Goal: Find specific fact: Find specific fact

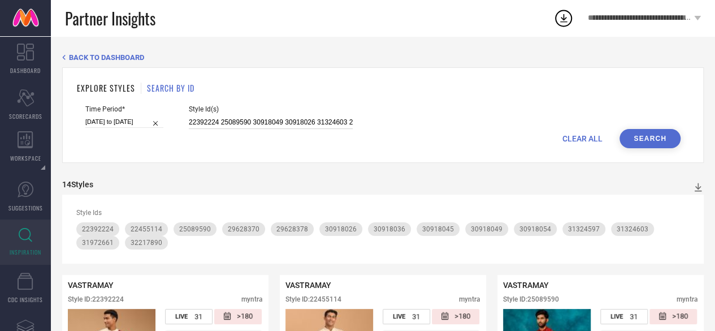
click at [304, 118] on input "22392224 25089590 30918049 30918026 31324603 22455114 30918036 30918054 3132459…" at bounding box center [271, 122] width 164 height 13
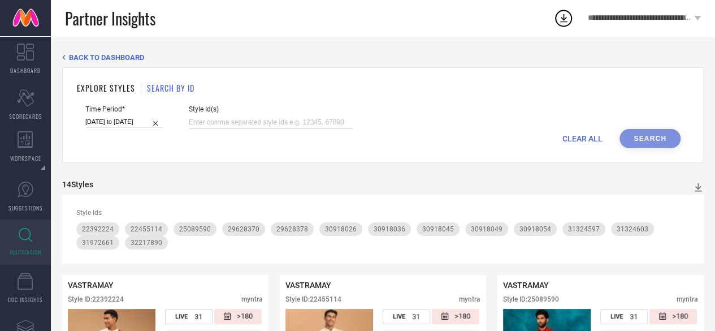
paste input "22392224 25089590 30918049 30918026 31324603 22455114 30918036 30918054 3132459…"
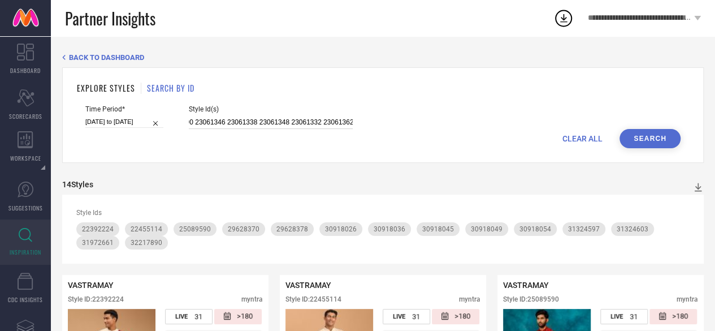
type input "22392224 25089590 30918049 30918026 31324603 22455114 30918036 30918054 3132459…"
click at [643, 141] on button "Search" at bounding box center [650, 138] width 61 height 19
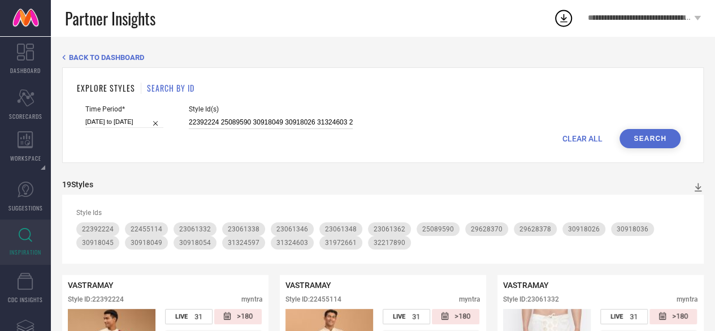
click at [287, 117] on input "22392224 25089590 30918049 30918026 31324603 22455114 30918036 30918054 3132459…" at bounding box center [271, 122] width 164 height 13
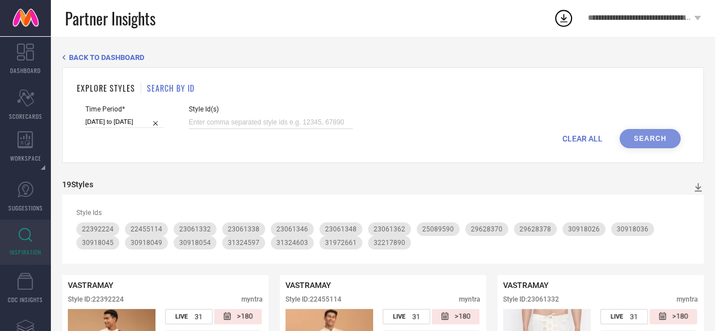
click at [237, 120] on input at bounding box center [271, 122] width 164 height 13
paste input "10655852 14193422 22559332 25246432 22565986"
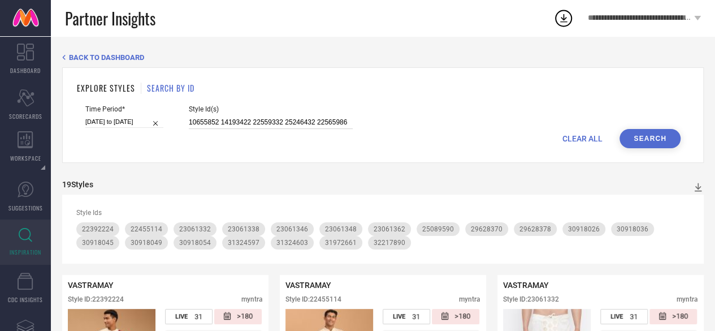
type input "10655852 14193422 22559332 25246432 22565986"
click at [647, 135] on button "Search" at bounding box center [650, 138] width 61 height 19
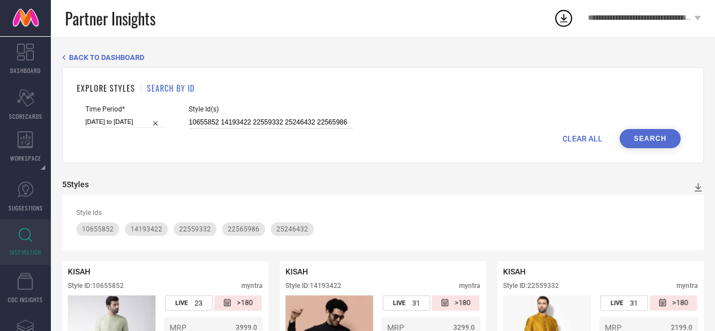
click at [280, 120] on input "10655852 14193422 22559332 25246432 22565986" at bounding box center [271, 122] width 164 height 13
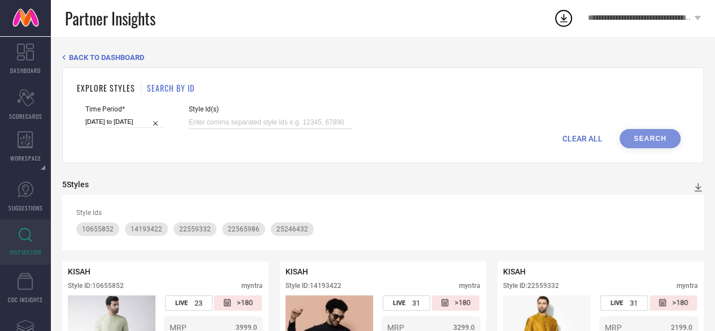
paste input "26313888 15566072 31808089 34608613 31167853 31683840 30285461 32080338 3167053…"
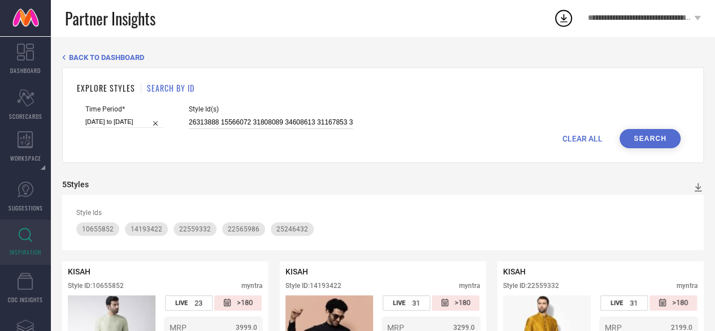
scroll to position [0, 250]
click at [648, 135] on button "Search" at bounding box center [650, 138] width 61 height 19
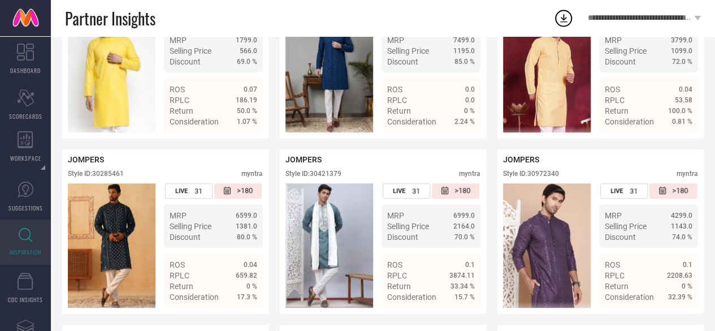
scroll to position [0, 0]
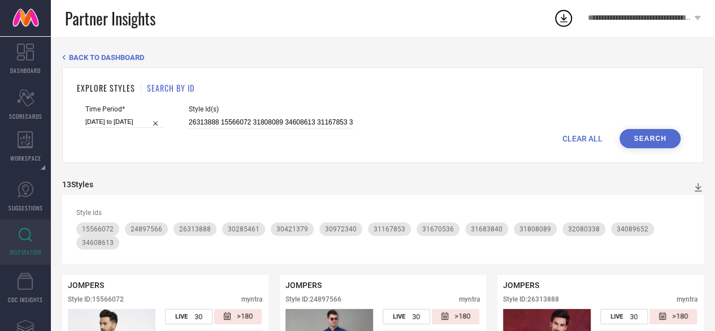
click at [315, 130] on div "CLEAR ALL Search" at bounding box center [382, 138] width 595 height 19
click at [305, 125] on input "26313888 15566072 31808089 34608613 31167853 31683840 30285461 32080338 3167053…" at bounding box center [271, 122] width 164 height 13
type input "\"
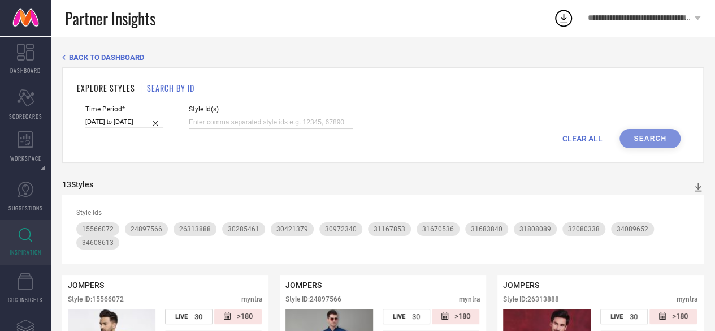
paste input "29981050"
type input "29981050"
click at [638, 136] on button "Search" at bounding box center [650, 138] width 61 height 19
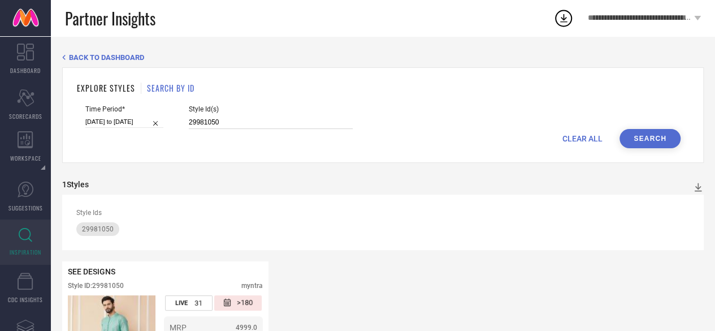
drag, startPoint x: 207, startPoint y: 121, endPoint x: 165, endPoint y: 120, distance: 41.8
click at [165, 120] on div "Time Period* [DATE] to [DATE] Style Id(s) 29981050" at bounding box center [382, 117] width 595 height 24
paste input "10091349 32921689 23136394"
type input "10091349 32921689 23136394"
click at [673, 135] on button "Search" at bounding box center [650, 138] width 61 height 19
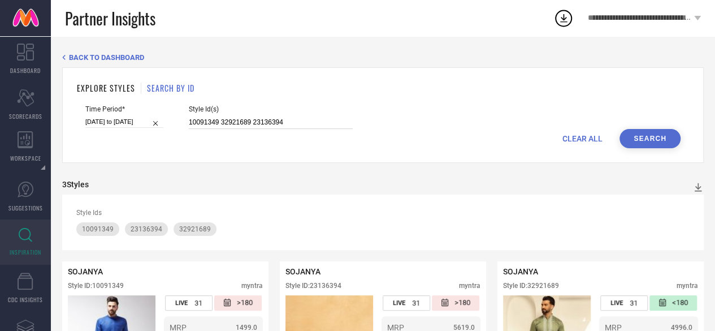
click at [229, 116] on input "10091349 32921689 23136394" at bounding box center [271, 122] width 164 height 13
paste input "25021786 24984384 25089612 30937232 19195540 21551846 19904436 15122508 1927803…"
type input "25021786 24984384 25089612 30937232 19195540 21551846 19904436 15122508 1927803…"
click at [650, 139] on button "Search" at bounding box center [650, 138] width 61 height 19
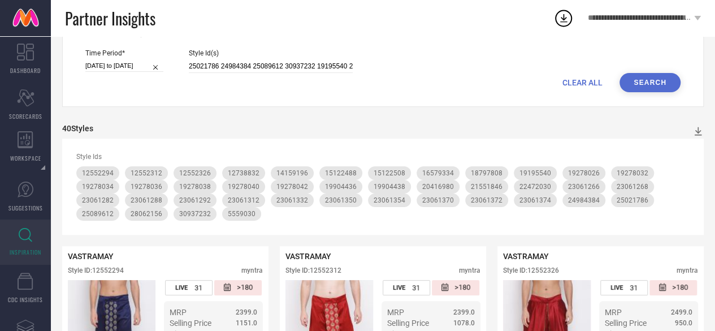
scroll to position [0, 0]
